Goal: Communication & Community: Answer question/provide support

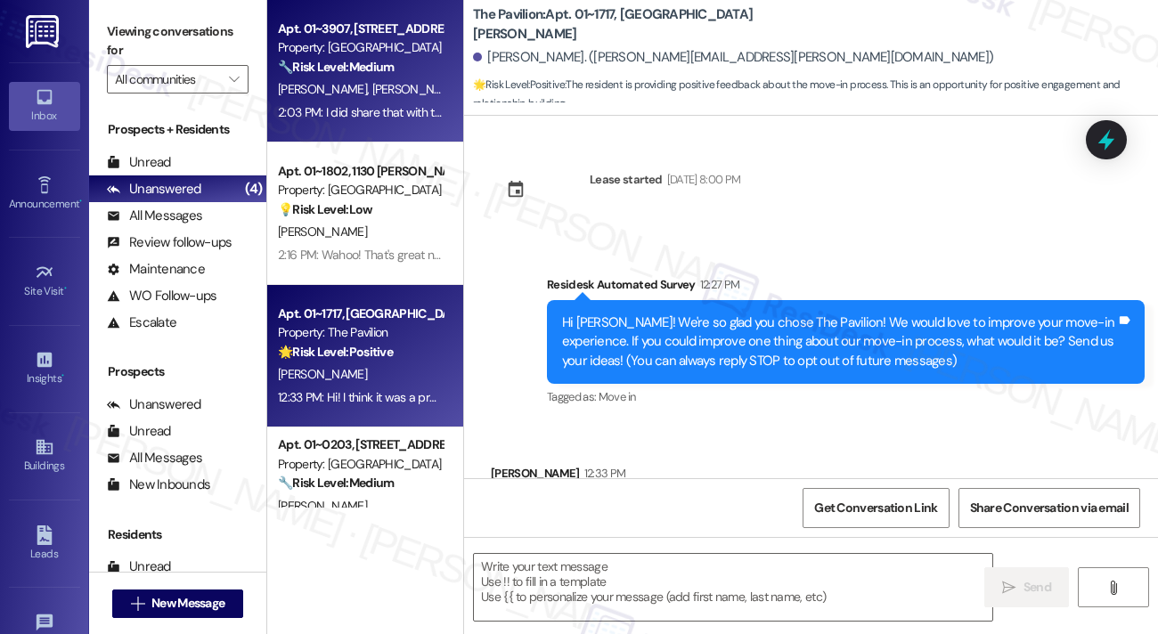
scroll to position [395, 0]
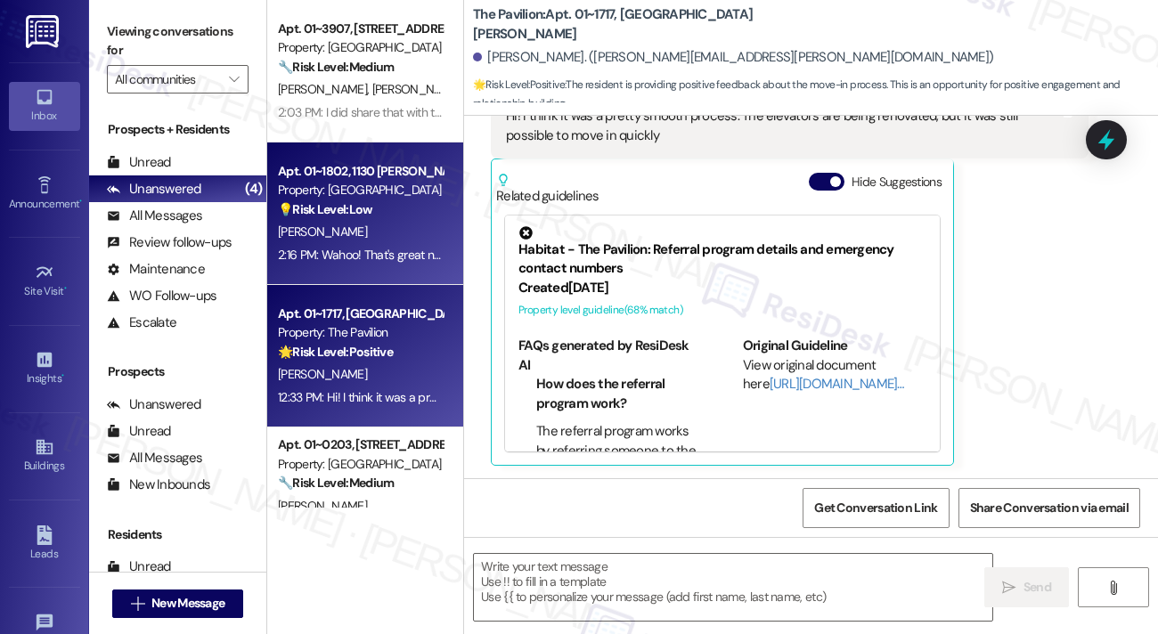
click at [381, 238] on div "[PERSON_NAME]" at bounding box center [360, 232] width 168 height 22
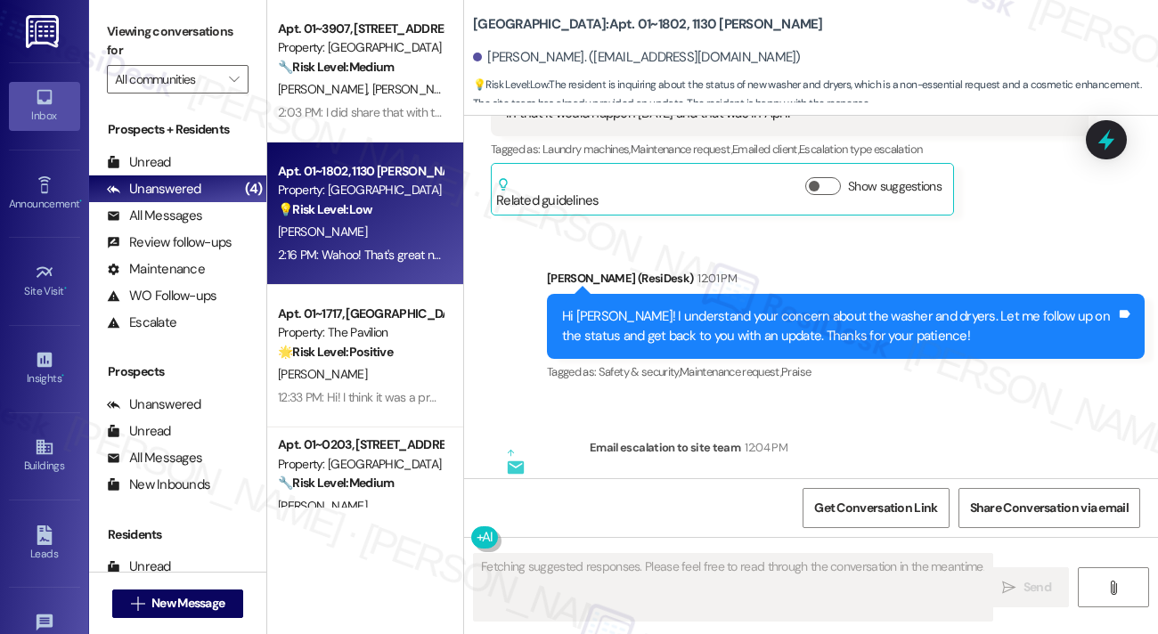
scroll to position [4486, 0]
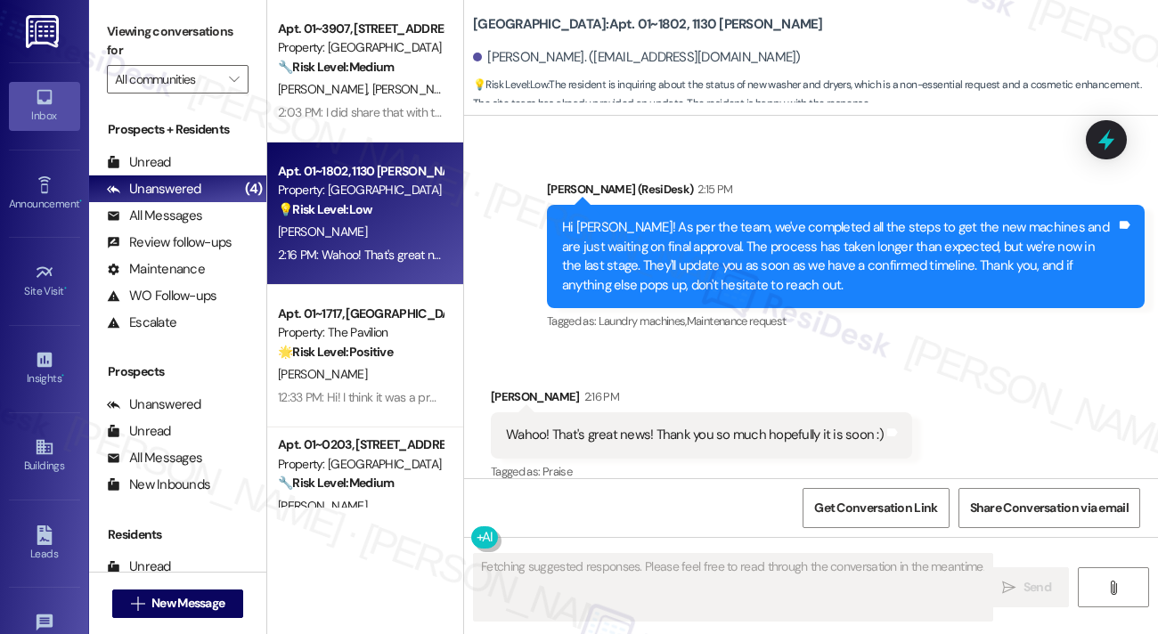
click at [647, 426] on div "Wahoo! That's great news! Thank you so much hopefully it is soon :)" at bounding box center [695, 435] width 378 height 19
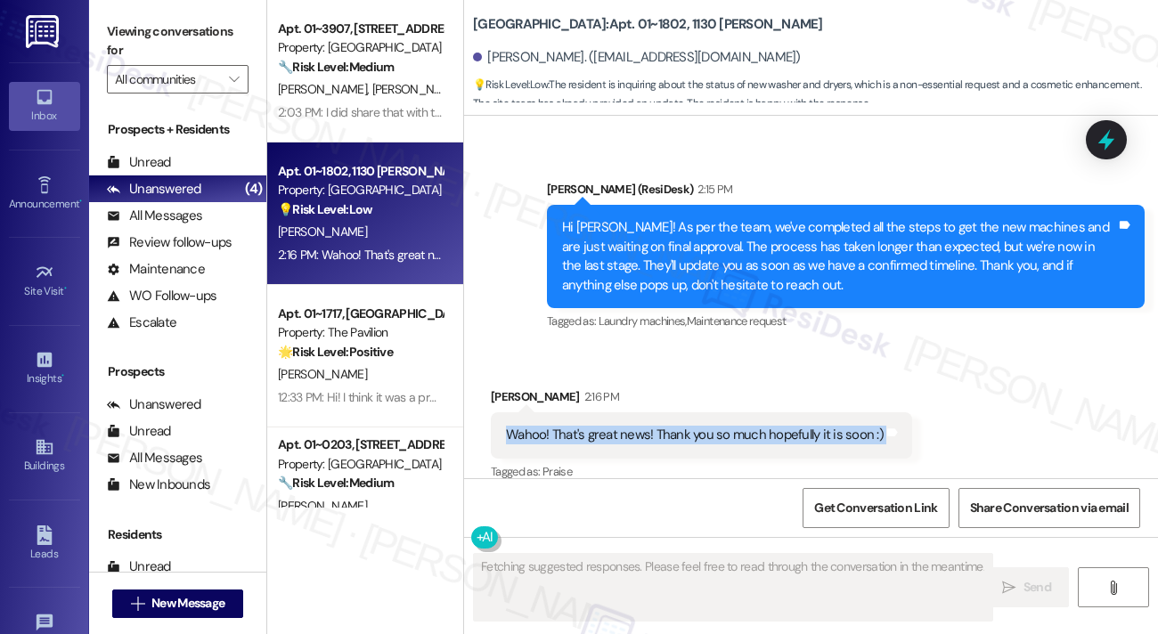
click at [647, 426] on div "Wahoo! That's great news! Thank you so much hopefully it is soon :)" at bounding box center [695, 435] width 378 height 19
copy div "Wahoo! That's great news! Thank you so much hopefully it is soon :) Tags and no…"
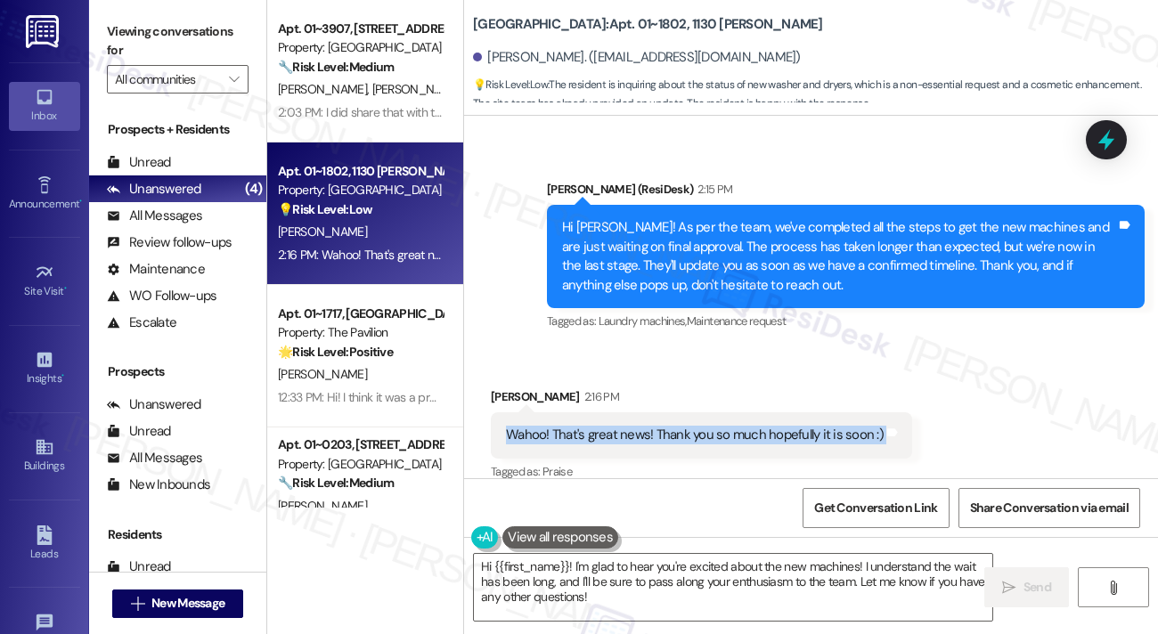
drag, startPoint x: 137, startPoint y: 31, endPoint x: 171, endPoint y: 53, distance: 40.5
click at [137, 31] on label "Viewing conversations for" at bounding box center [178, 41] width 142 height 47
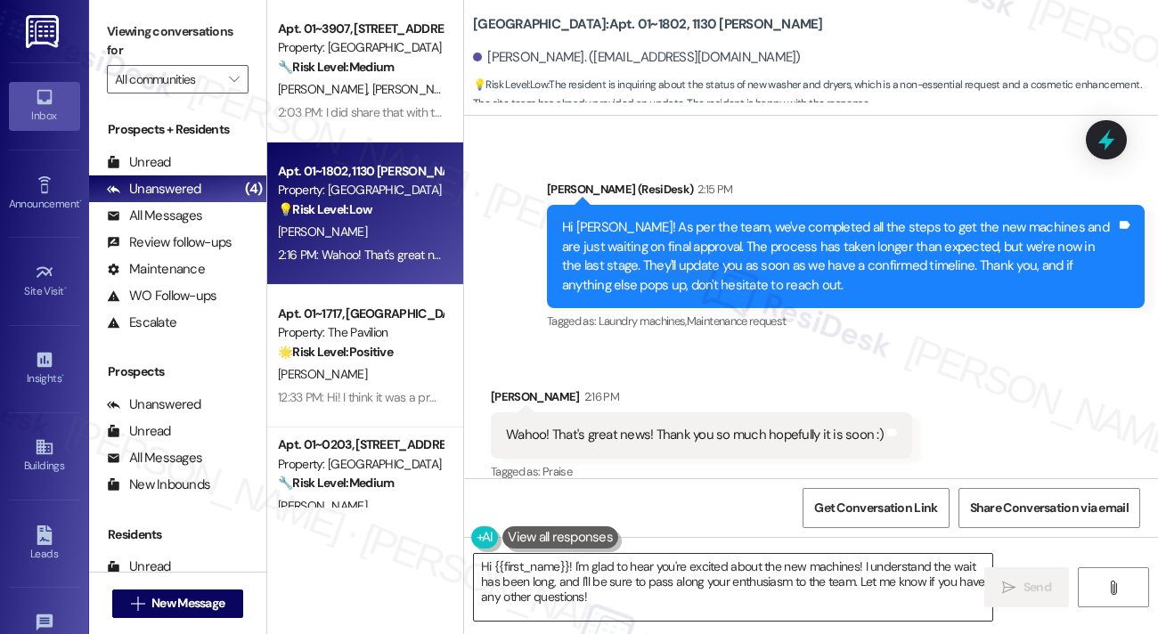
click at [574, 559] on textarea "Hi {{first_name}}! I'm glad to hear you're excited about the new machines! I un…" at bounding box center [733, 587] width 519 height 67
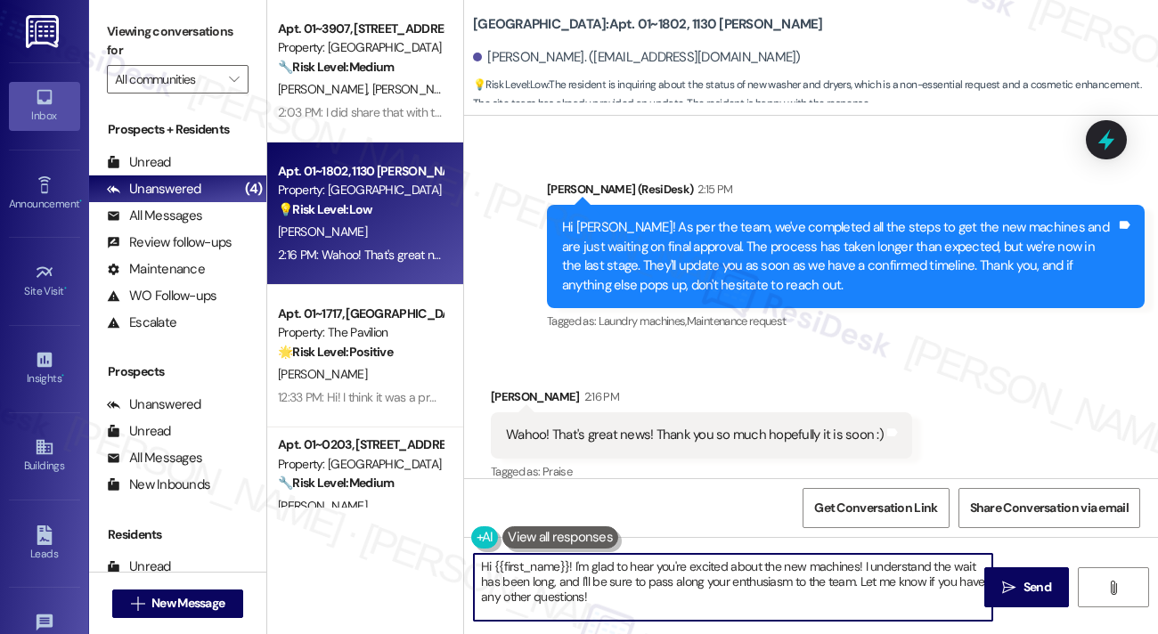
click at [574, 559] on textarea "Hi {{first_name}}! I'm glad to hear you're excited about the new machines! I un…" at bounding box center [733, 587] width 519 height 67
paste textarea "You’re welcome"
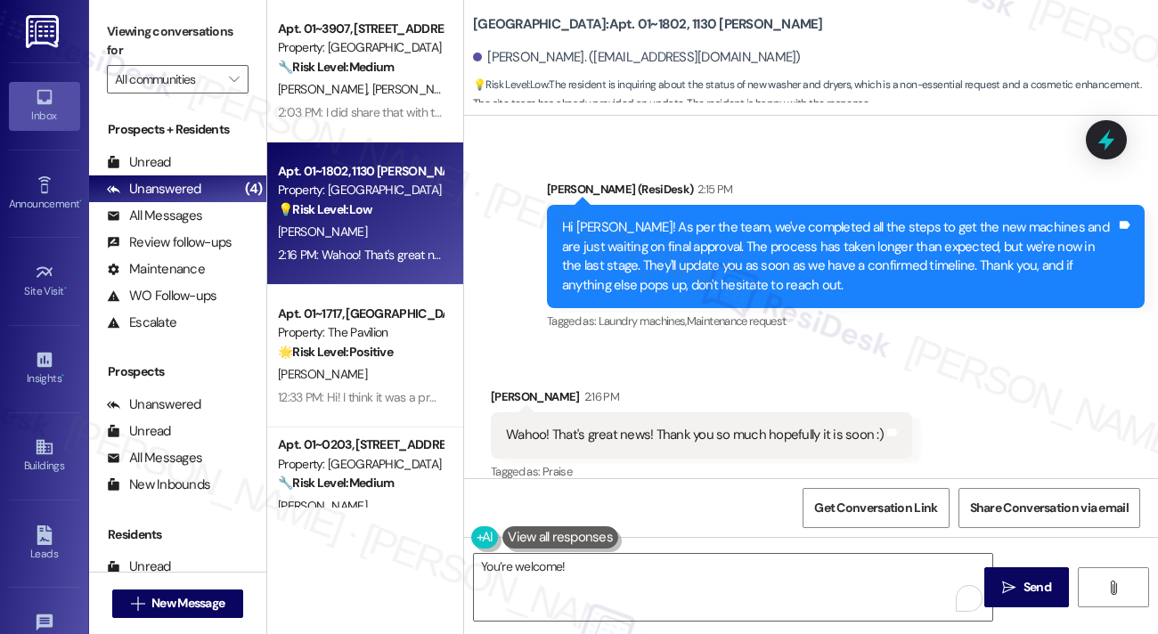
drag, startPoint x: 159, startPoint y: 30, endPoint x: 362, endPoint y: 179, distance: 251.8
click at [159, 30] on label "Viewing conversations for" at bounding box center [178, 41] width 142 height 47
click at [675, 575] on textarea "You’re welcome!" at bounding box center [733, 587] width 519 height 67
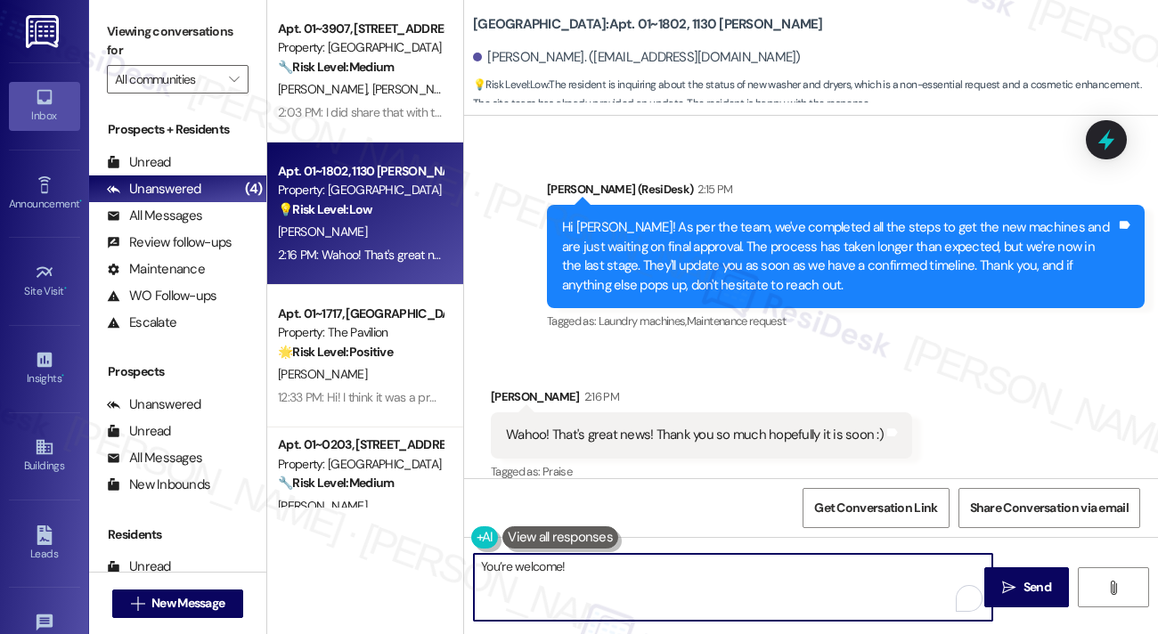
paste textarea "’ll keep you posted if there are any updates!"
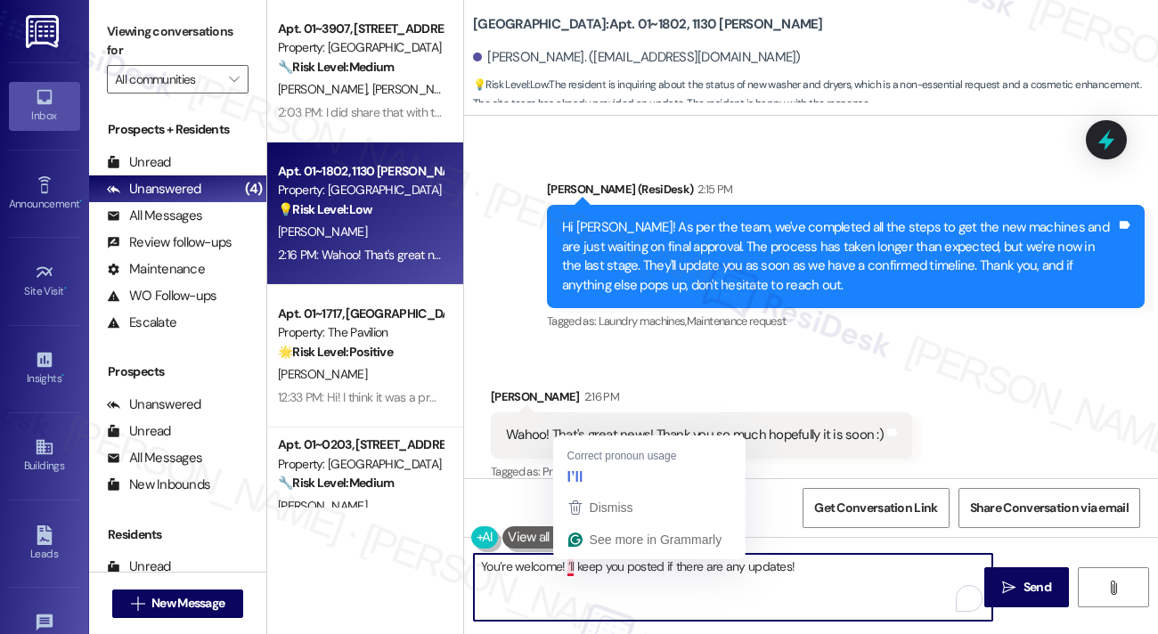
click at [568, 566] on textarea "You’re welcome! ’ll keep you posted if there are any updates!" at bounding box center [733, 587] width 519 height 67
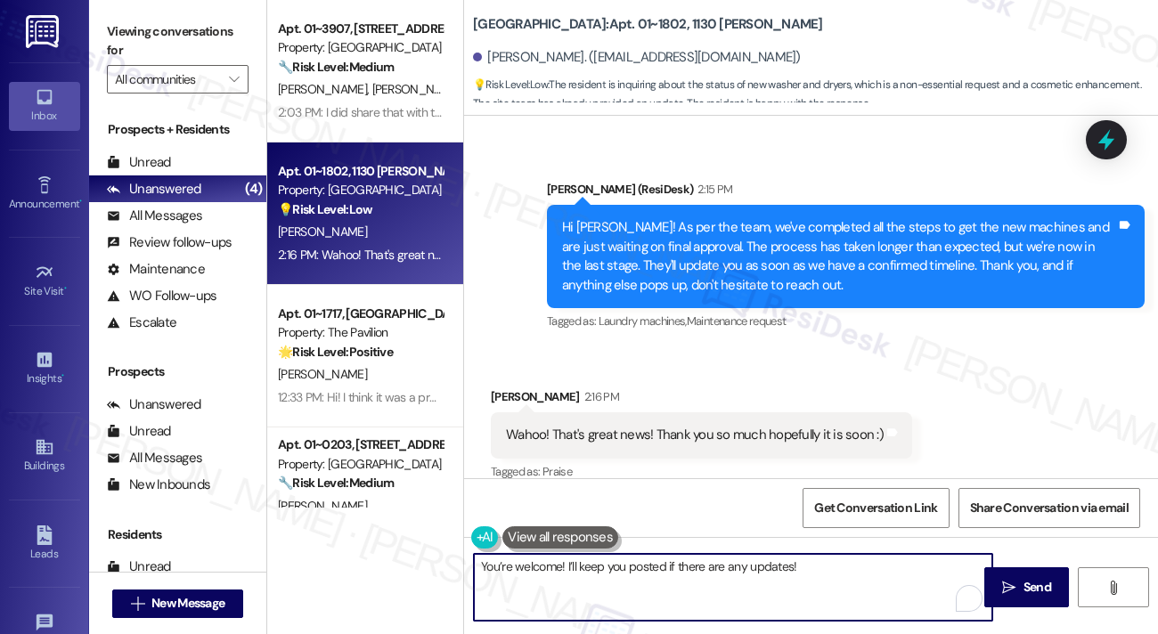
click at [563, 562] on textarea "You’re welcome! I’ll keep you posted if there are any updates!" at bounding box center [733, 587] width 519 height 67
type textarea "You’re welcome! 😊 I’ll keep you posted if there are any updates!"
click at [722, 430] on div "Wahoo! That's great news! Thank you so much hopefully it is soon :) Tags and no…" at bounding box center [701, 435] width 421 height 45
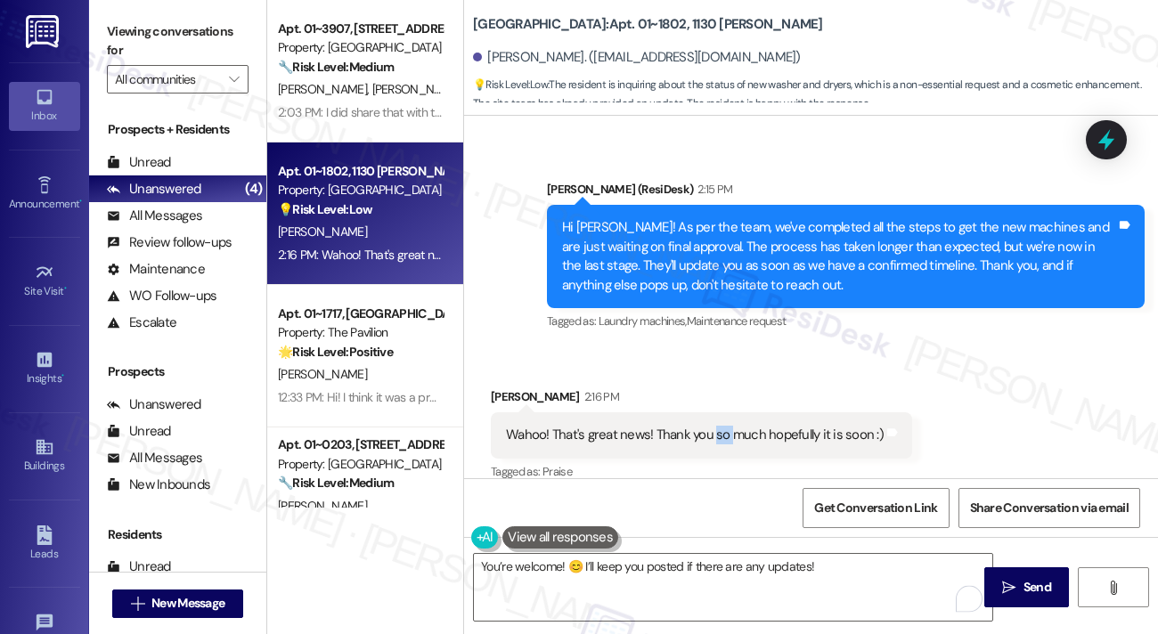
click at [722, 430] on div "Wahoo! That's great news! Thank you so much hopefully it is soon :) Tags and no…" at bounding box center [701, 435] width 421 height 45
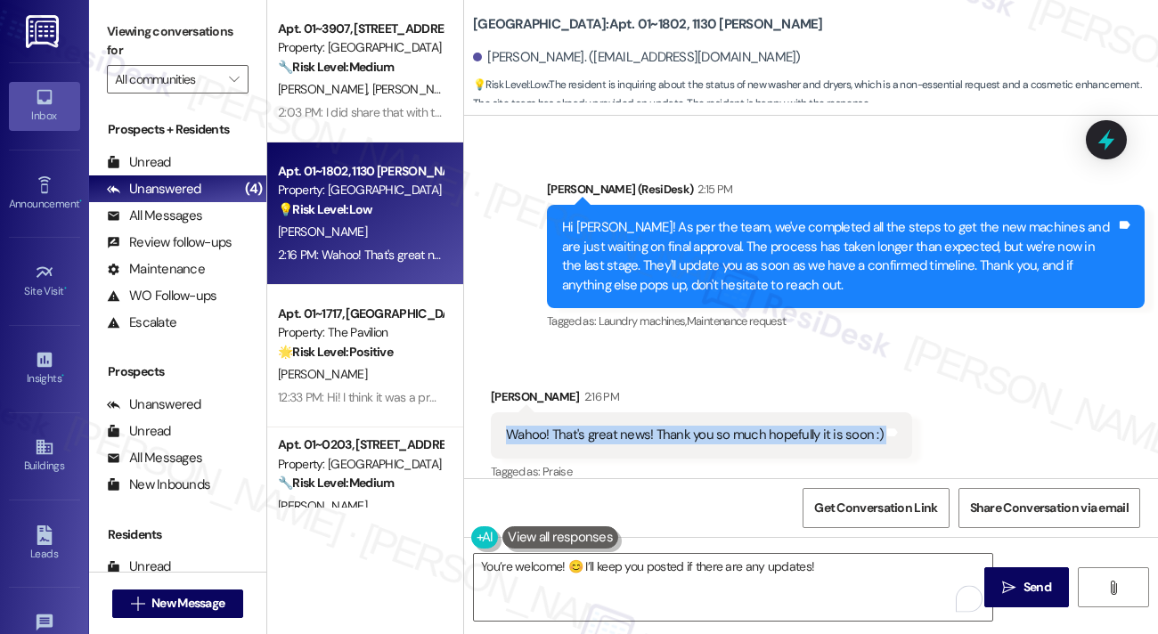
click at [722, 430] on div "Wahoo! That's great news! Thank you so much hopefully it is soon :) Tags and no…" at bounding box center [701, 435] width 421 height 45
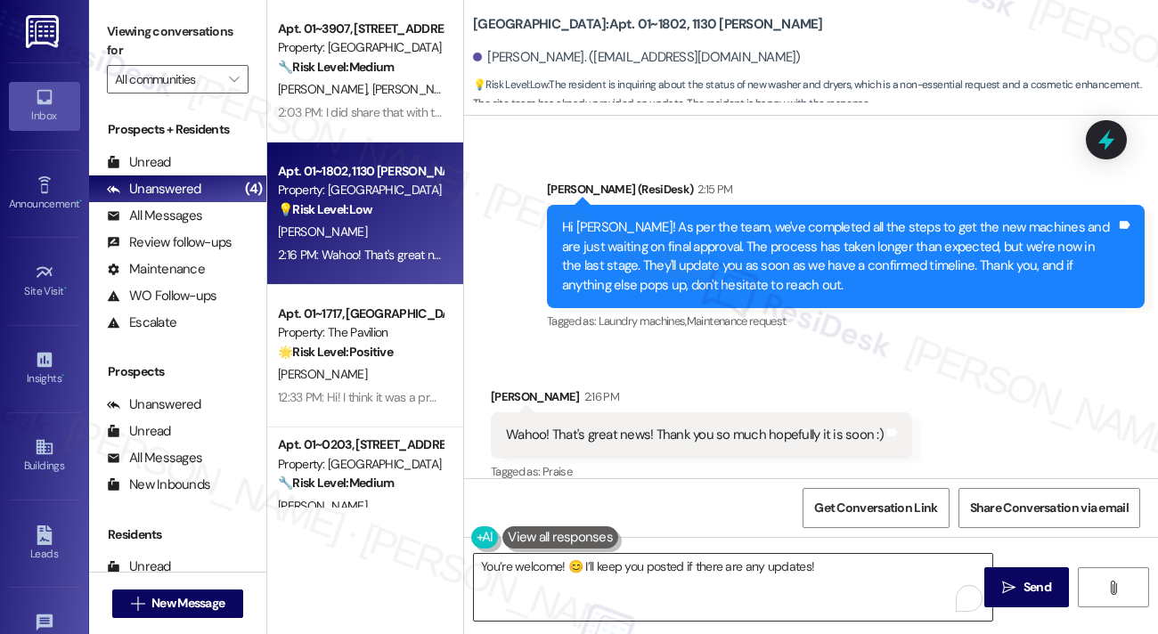
click at [680, 559] on textarea "You’re welcome! 😊 I’ll keep you posted if there are any updates!" at bounding box center [733, 587] width 519 height 67
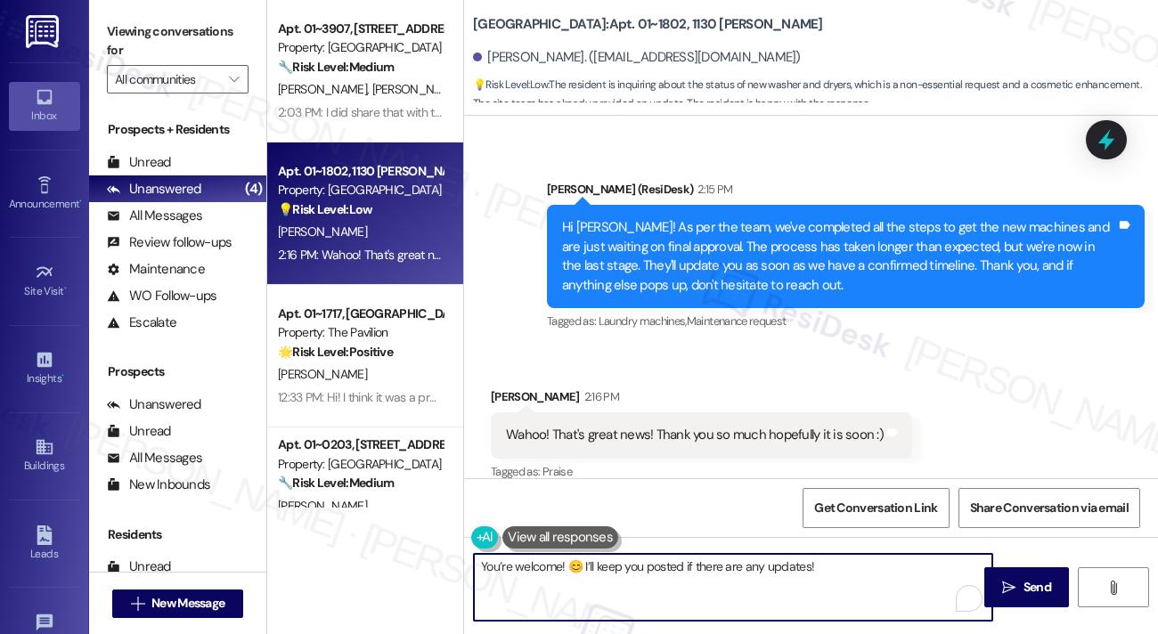
click at [680, 559] on textarea "You’re welcome! 😊 I’ll keep you posted if there are any updates!" at bounding box center [733, 587] width 519 height 67
click at [822, 260] on div "Hi [PERSON_NAME]! As per the team, we've completed all the steps to get the new…" at bounding box center [839, 256] width 554 height 77
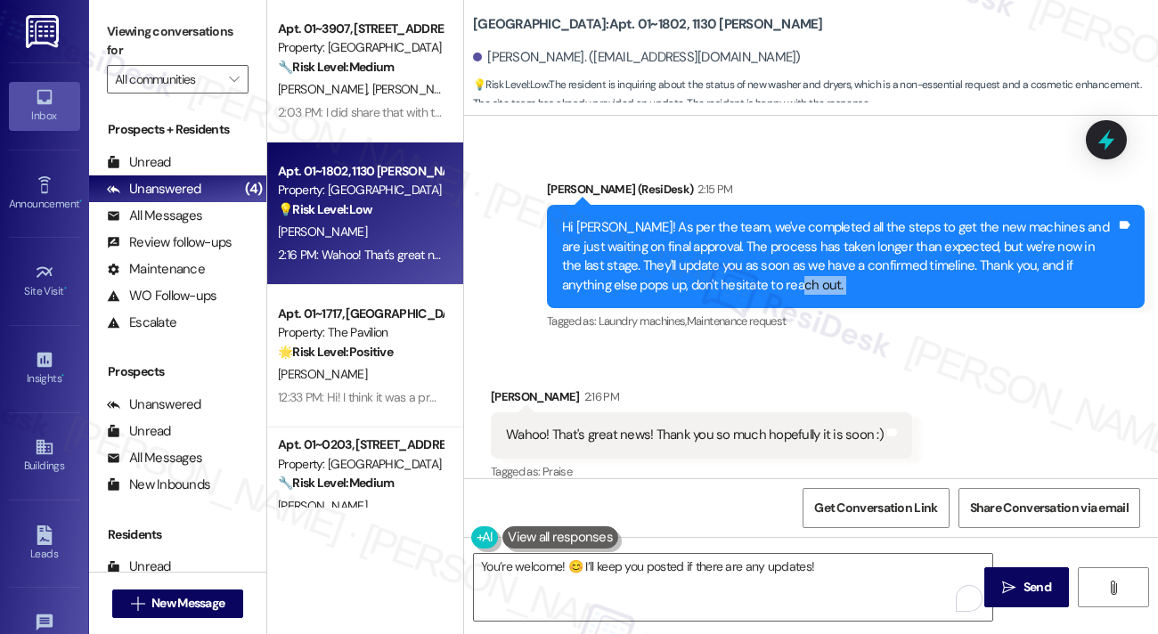
click at [822, 260] on div "Hi [PERSON_NAME]! As per the team, we've completed all the steps to get the new…" at bounding box center [839, 256] width 554 height 77
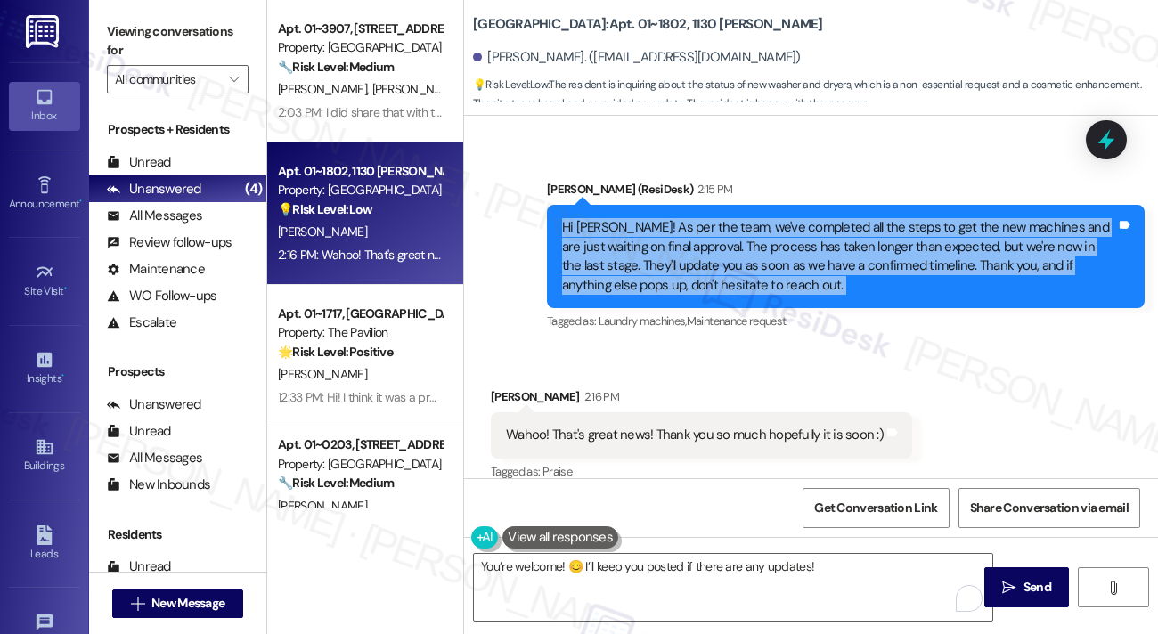
click at [822, 260] on div "Hi [PERSON_NAME]! As per the team, we've completed all the steps to get the new…" at bounding box center [839, 256] width 554 height 77
click at [690, 227] on div "Hi [PERSON_NAME]! As per the team, we've completed all the steps to get the new…" at bounding box center [839, 256] width 554 height 77
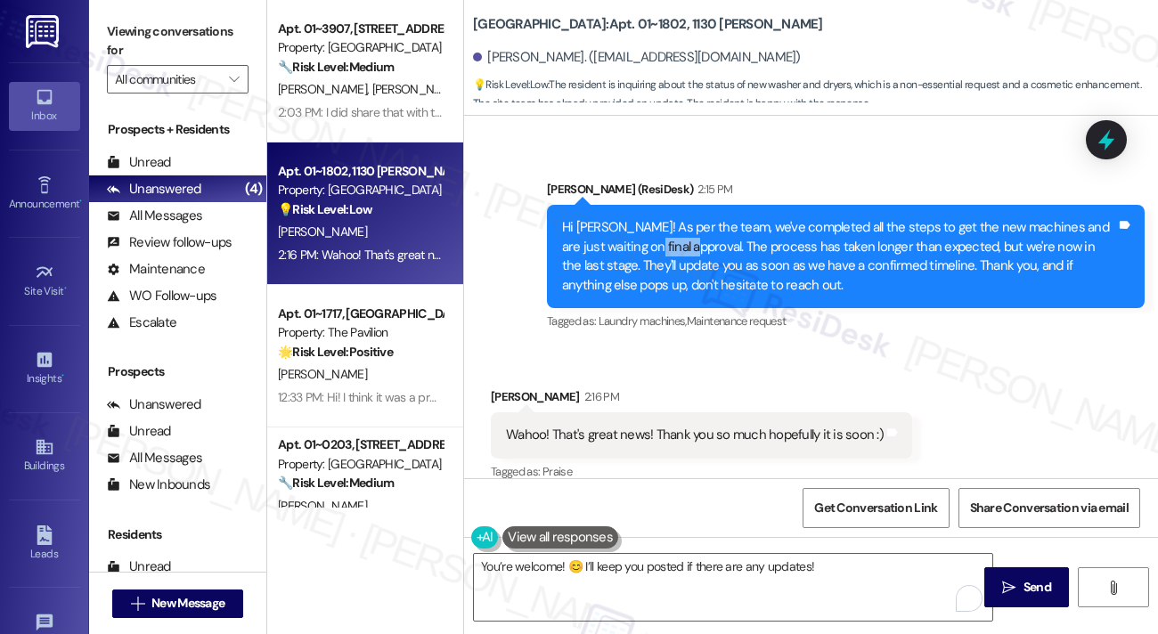
click at [690, 227] on div "Hi [PERSON_NAME]! As per the team, we've completed all the steps to get the new…" at bounding box center [839, 256] width 554 height 77
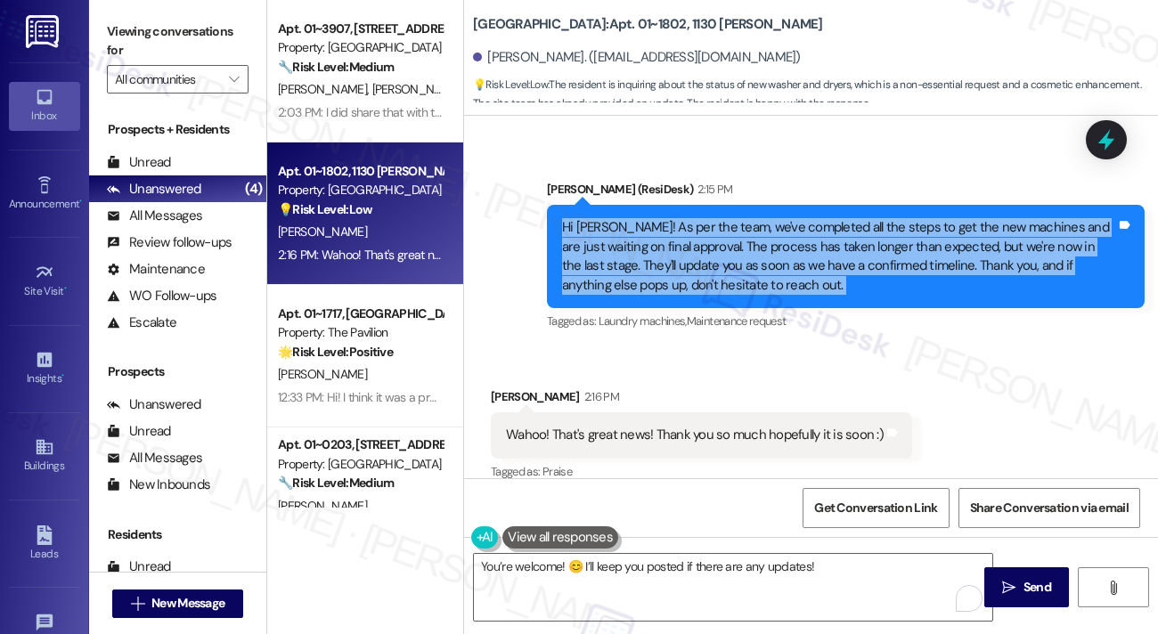
click at [690, 227] on div "Hi [PERSON_NAME]! As per the team, we've completed all the steps to get the new…" at bounding box center [839, 256] width 554 height 77
